Goal: Transaction & Acquisition: Purchase product/service

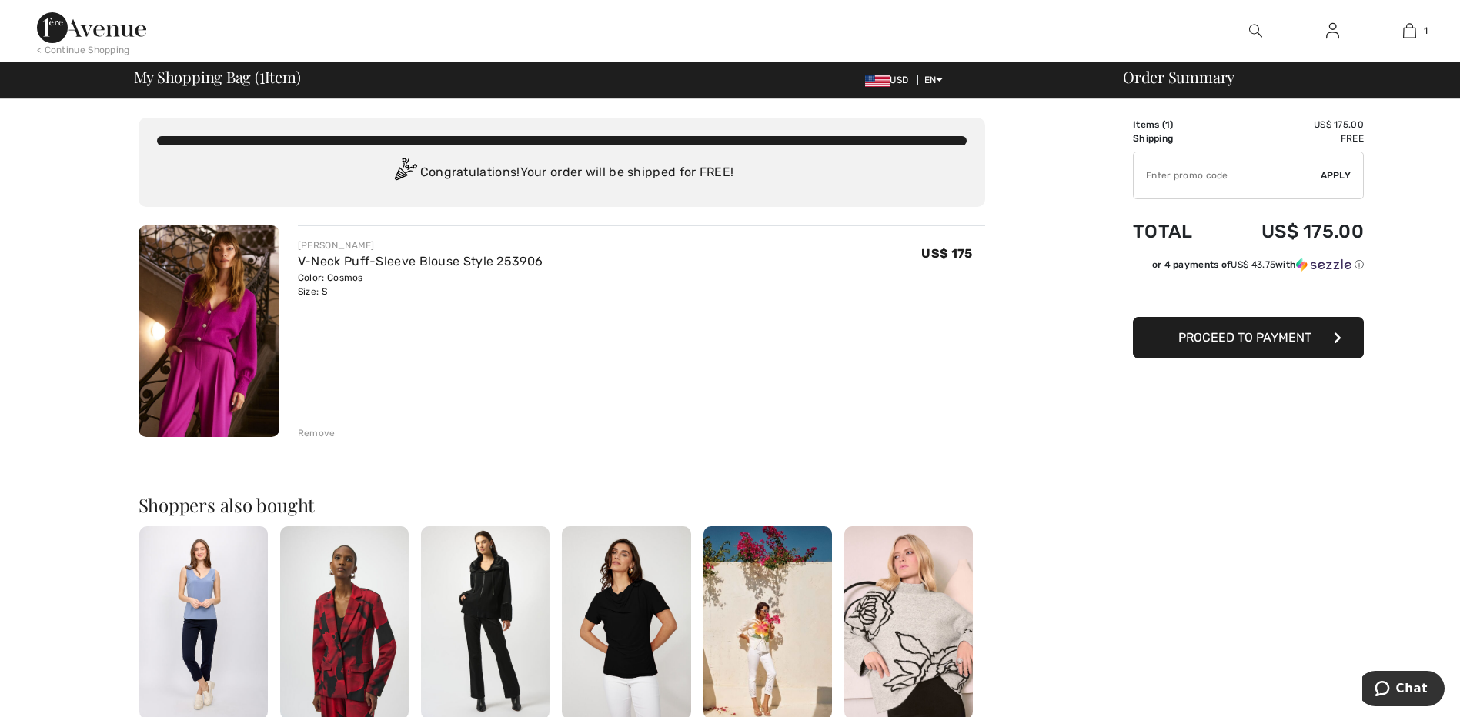
click at [1187, 337] on span "Proceed to Payment" at bounding box center [1244, 337] width 133 height 15
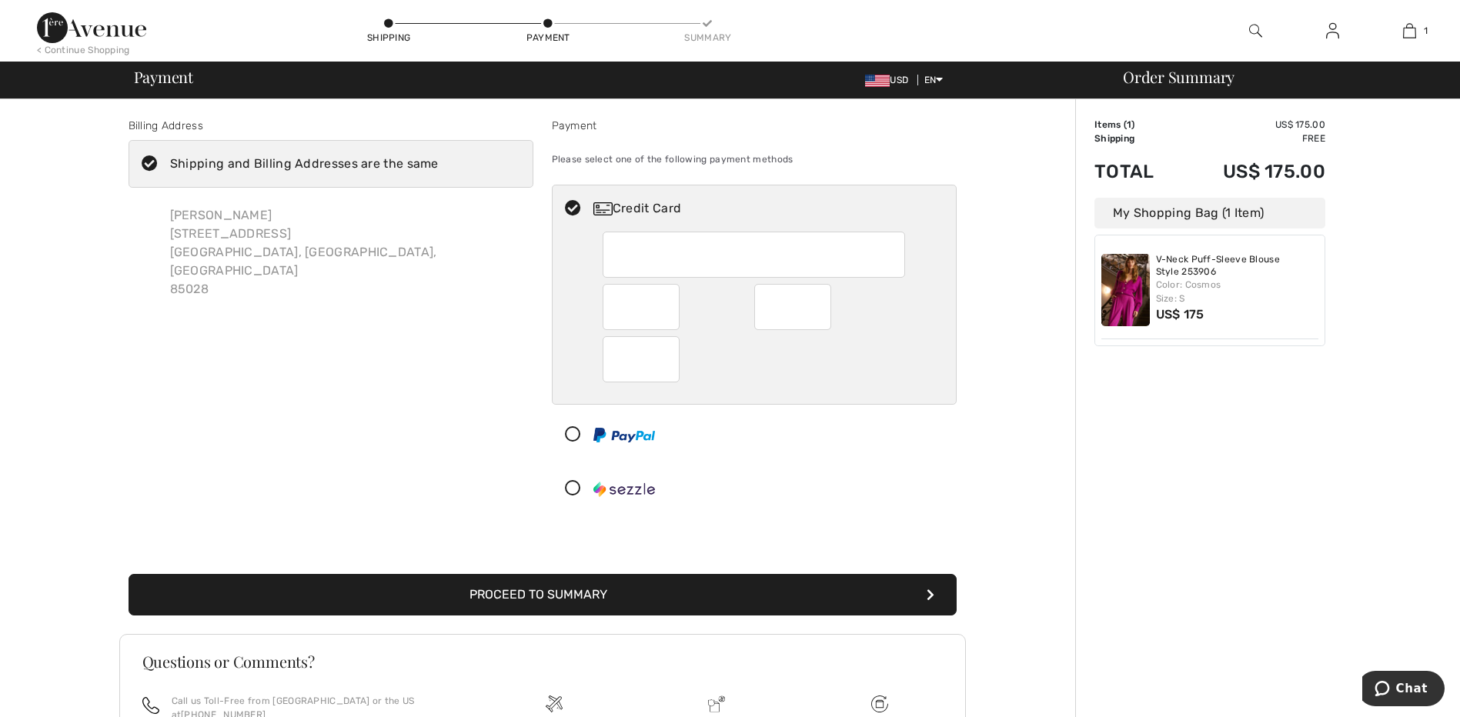
click at [580, 601] on button "Proceed to Summary" at bounding box center [542, 595] width 828 height 42
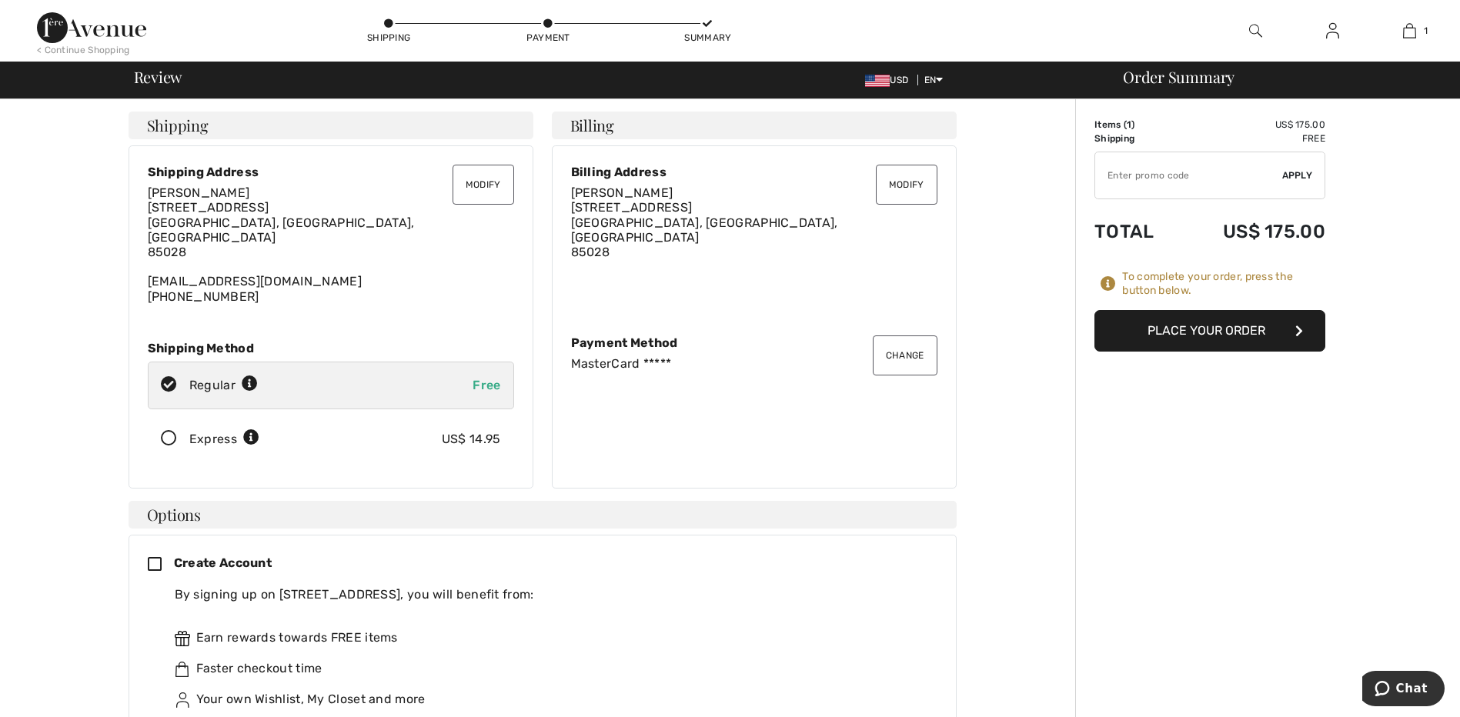
click at [1234, 325] on button "Place Your Order" at bounding box center [1209, 331] width 231 height 42
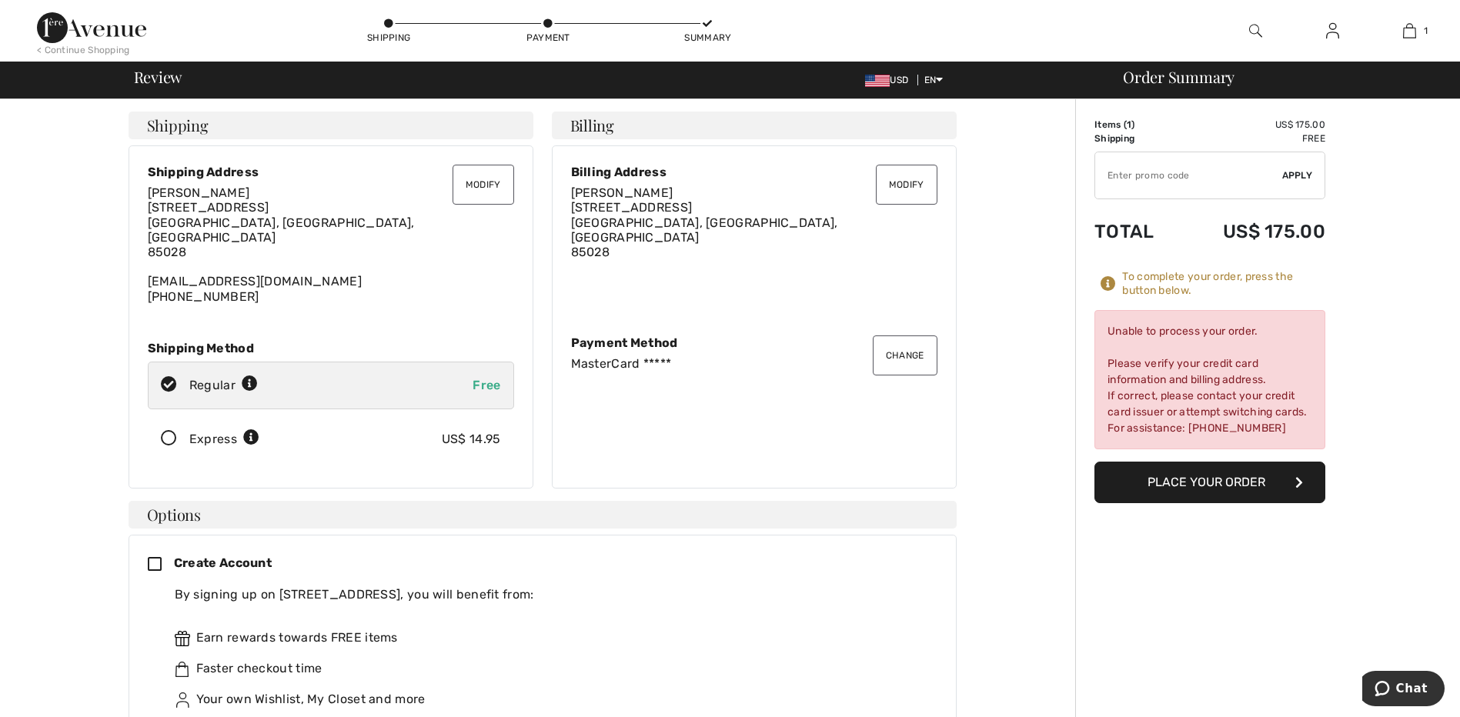
click at [649, 356] on div "MasterCard *****" at bounding box center [754, 363] width 366 height 15
click at [916, 348] on button "Change" at bounding box center [905, 355] width 65 height 40
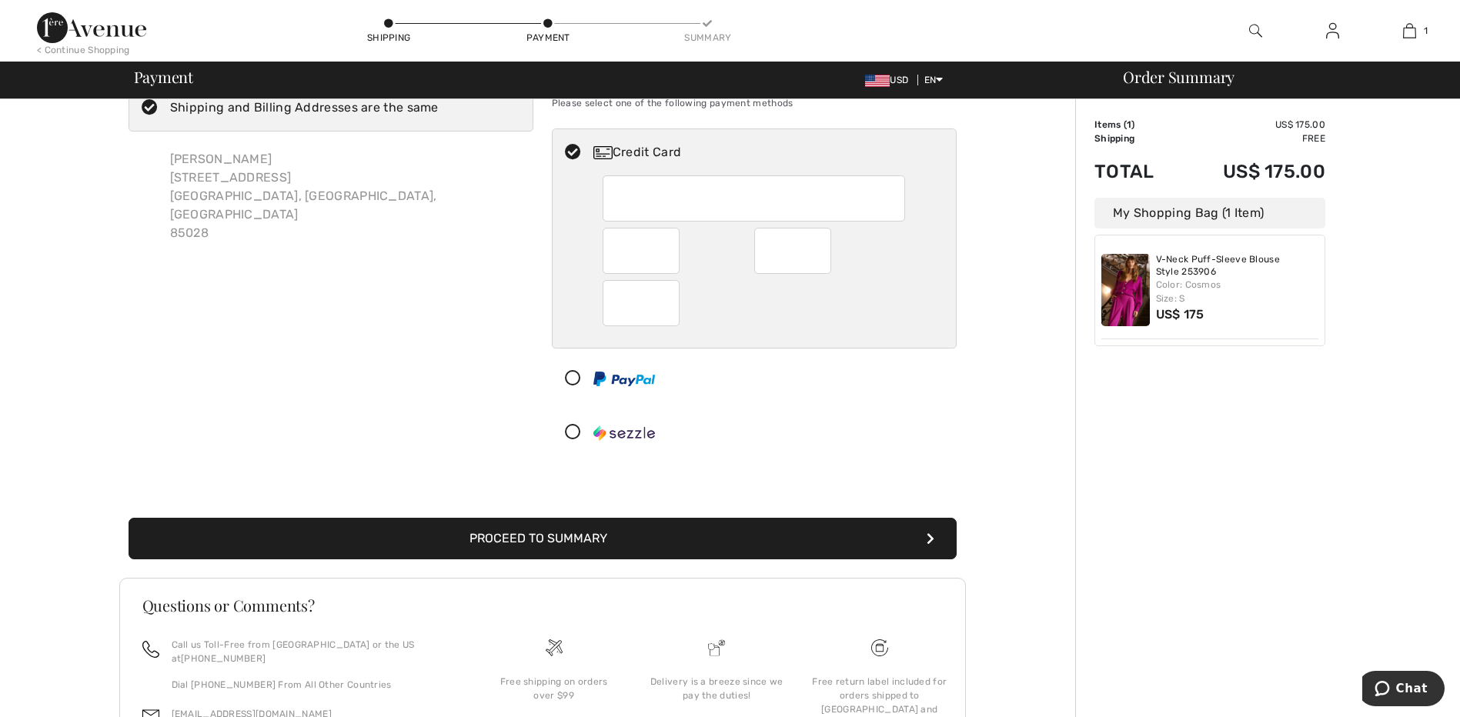
click at [1025, 446] on div "Billing Address Shipping and Billing Addresses are the same Lorrie Glaeser 9605…" at bounding box center [542, 438] width 1066 height 790
click at [540, 539] on button "Proceed to Summary" at bounding box center [542, 539] width 828 height 42
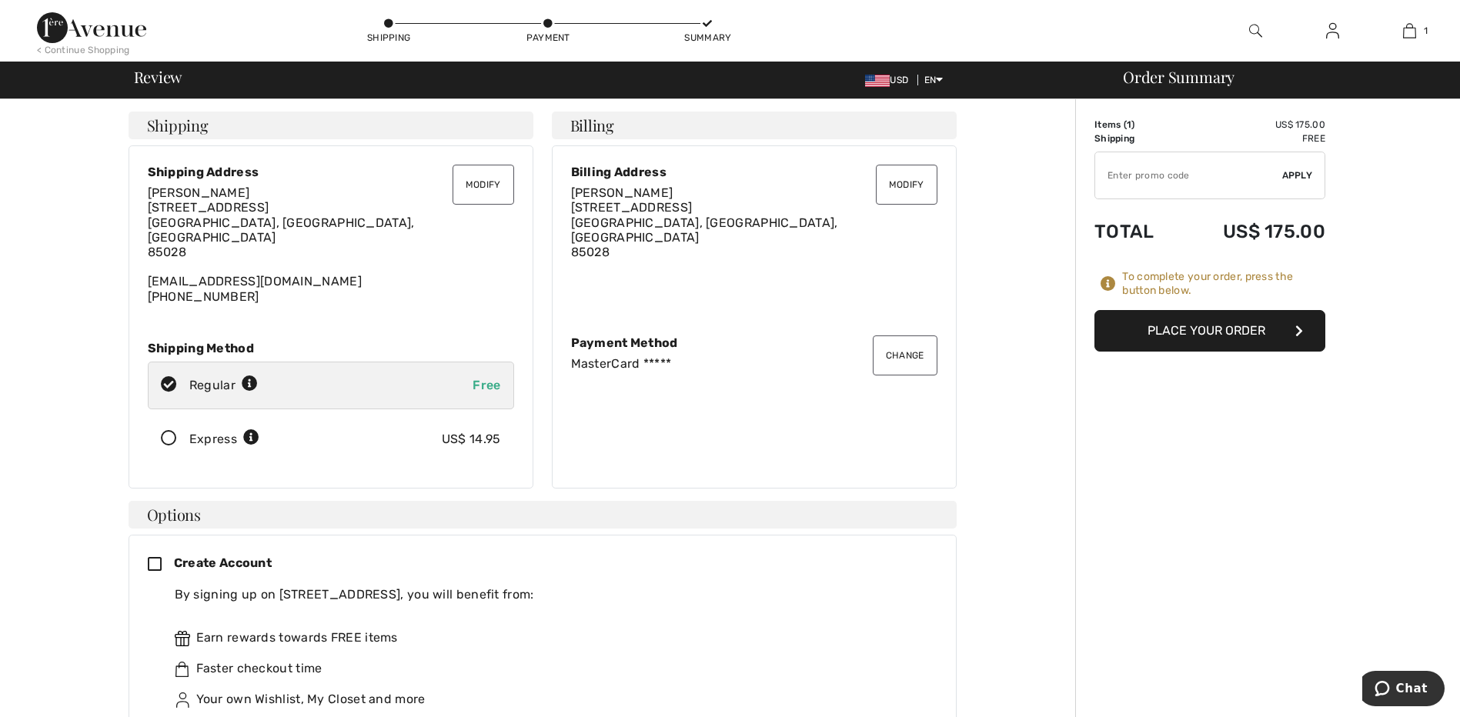
click at [1202, 343] on button "Place Your Order" at bounding box center [1209, 331] width 231 height 42
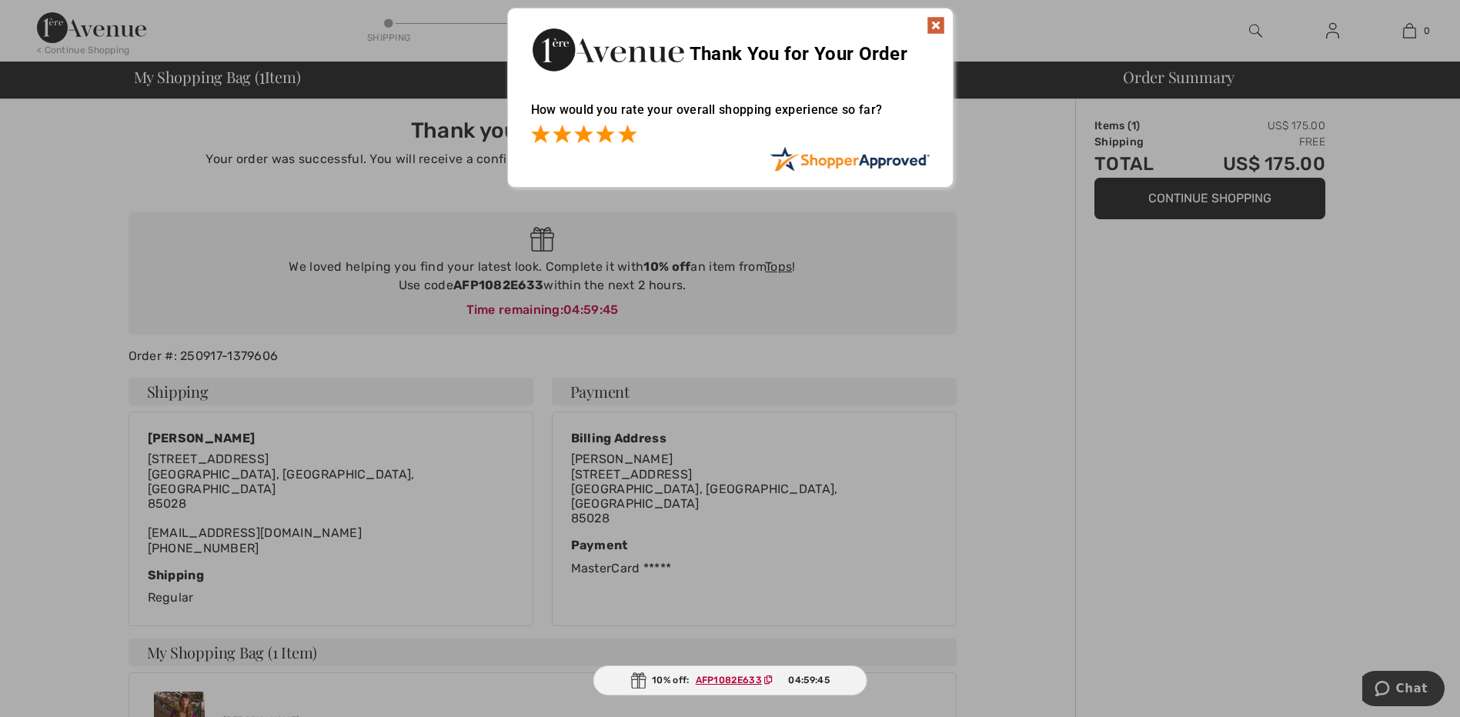
click at [629, 138] on span at bounding box center [627, 134] width 18 height 18
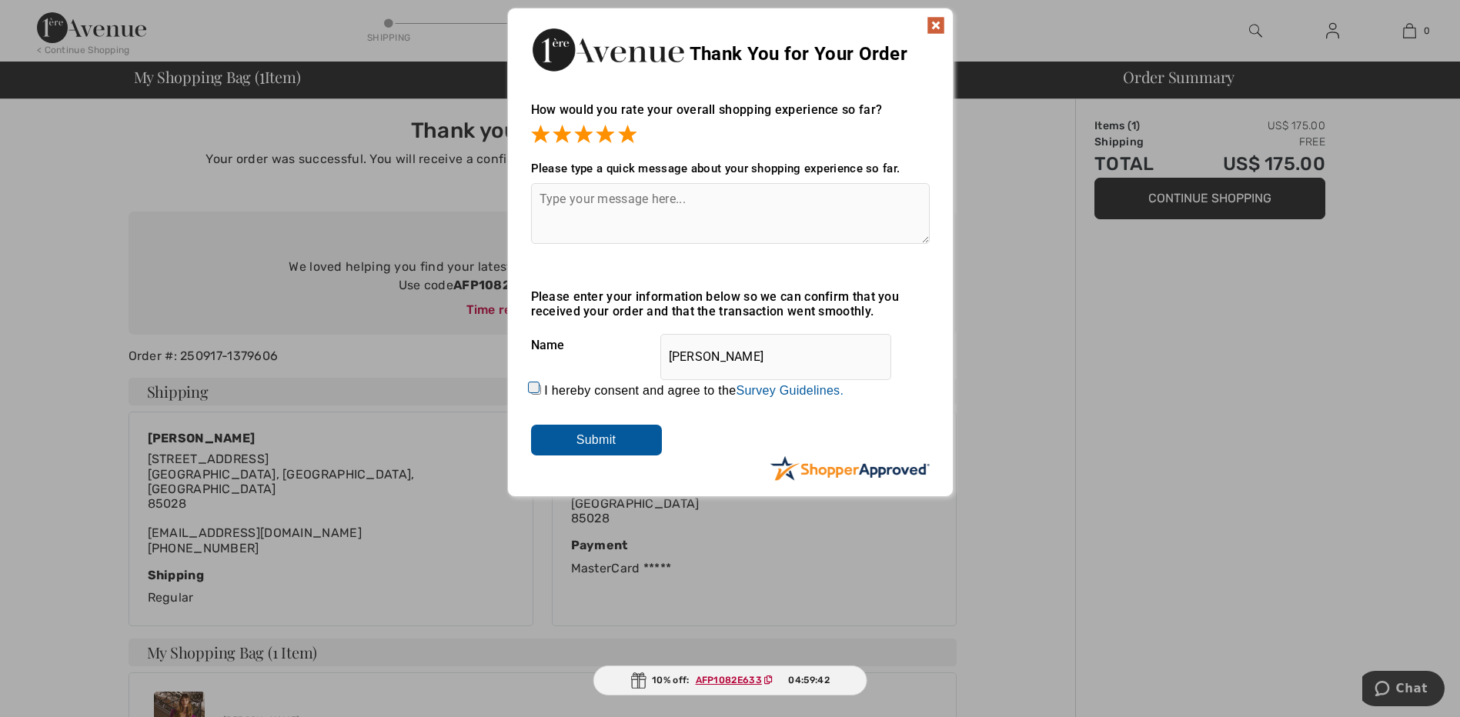
click at [652, 213] on textarea at bounding box center [730, 213] width 399 height 61
type textarea "Thank you always a pleasure ordering with you,"
click at [532, 387] on input "I hereby consent and agree to the By submitting a review, you grant permission …" at bounding box center [536, 390] width 10 height 10
checkbox input "true"
click at [585, 445] on input "Submit" at bounding box center [596, 440] width 131 height 31
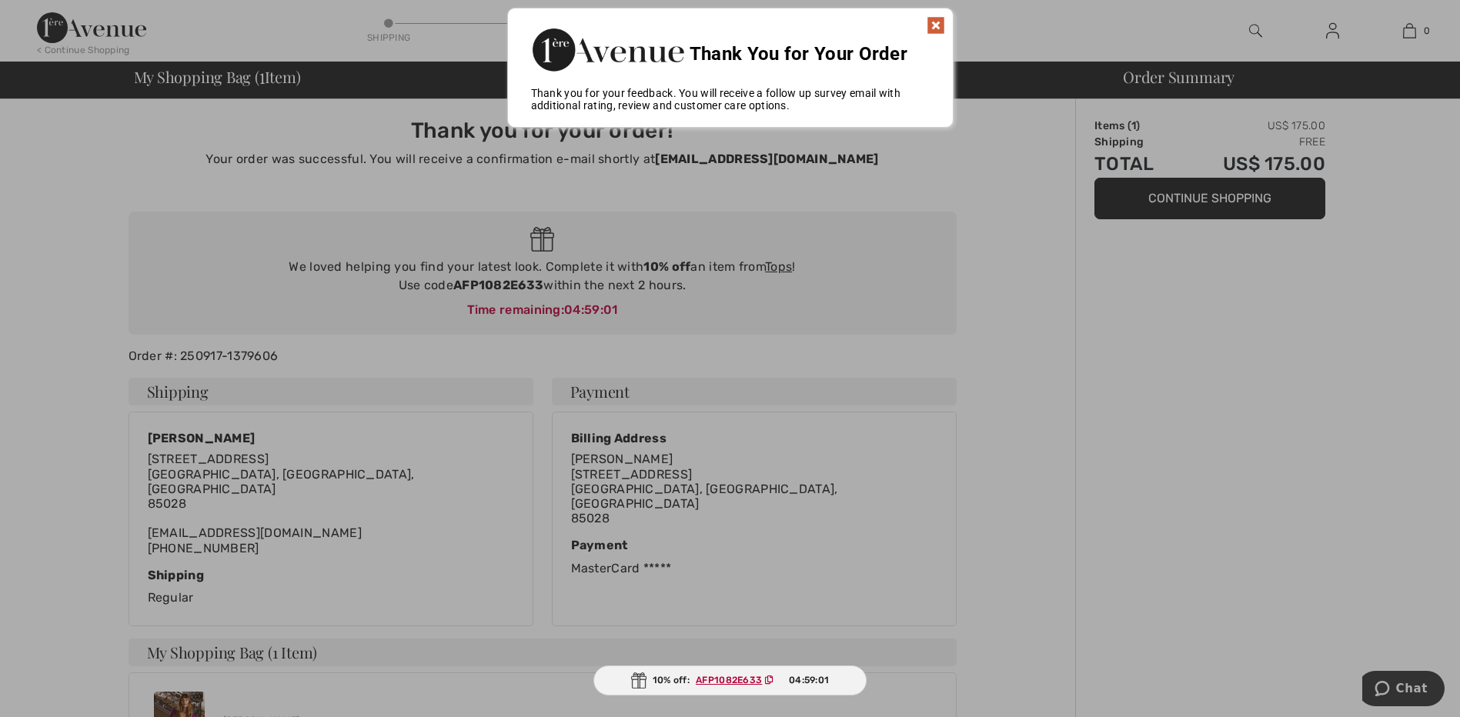
click at [938, 25] on img at bounding box center [935, 25] width 18 height 18
